Goal: Task Accomplishment & Management: Manage account settings

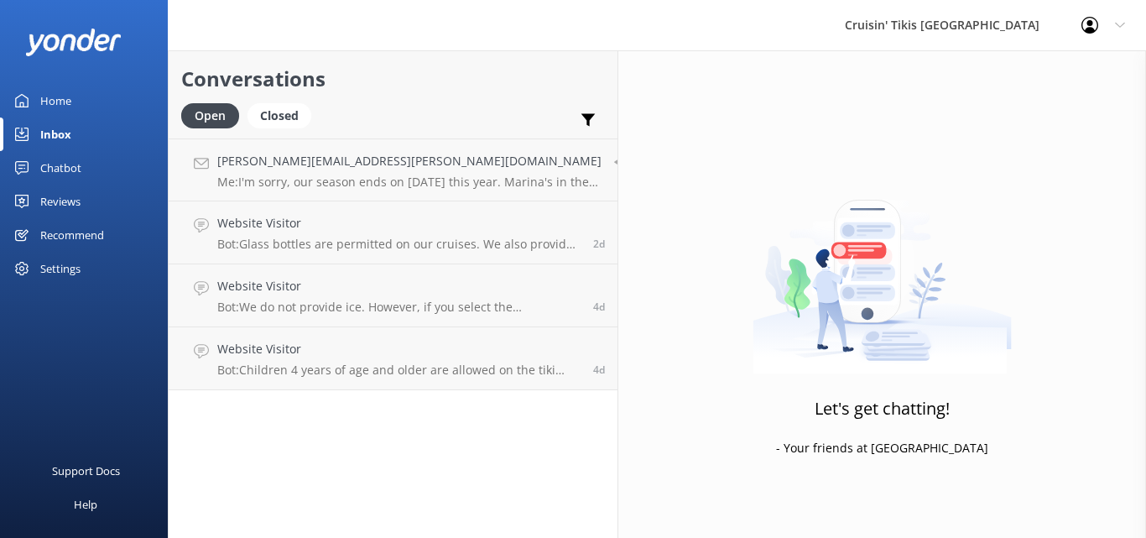
click at [61, 134] on div "Inbox" at bounding box center [55, 134] width 31 height 34
click at [63, 164] on div "Chatbot" at bounding box center [60, 168] width 41 height 34
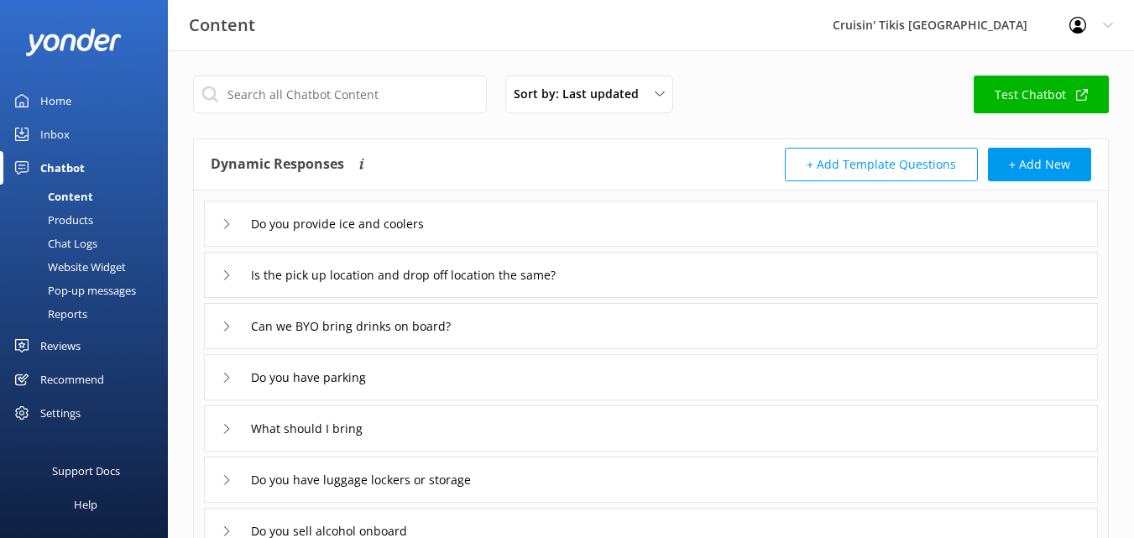
click at [60, 129] on div "Inbox" at bounding box center [54, 134] width 29 height 34
